Goal: Navigation & Orientation: Find specific page/section

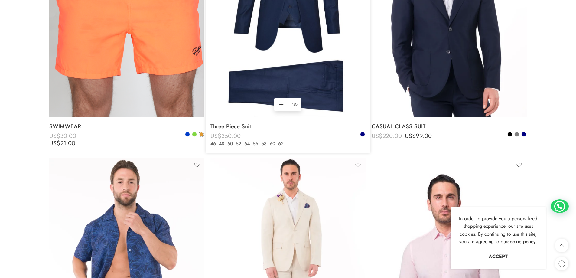
scroll to position [1241, 0]
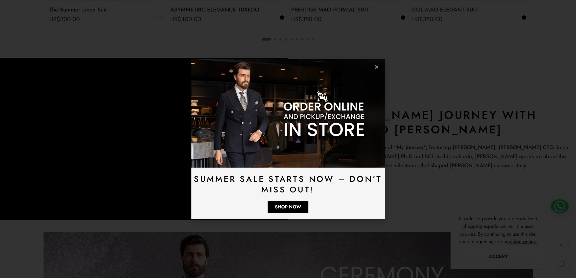
scroll to position [1268, 0]
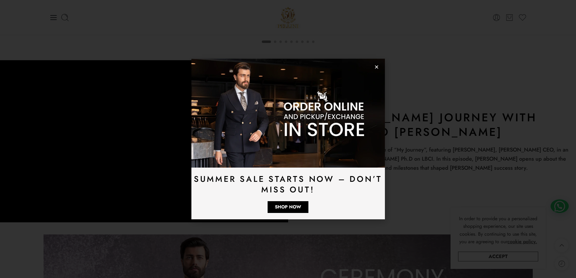
click at [380, 66] on img at bounding box center [289, 113] width 194 height 109
click at [379, 66] on icon "Close" at bounding box center [377, 67] width 5 height 5
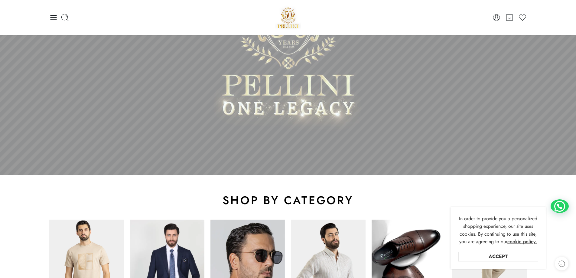
scroll to position [0, 0]
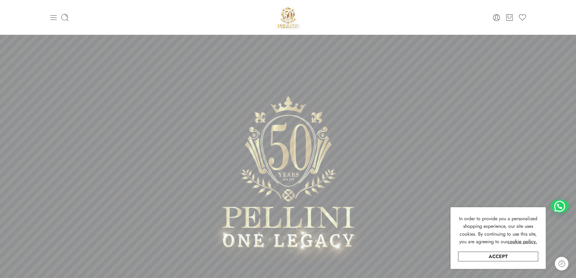
click at [56, 18] on icon at bounding box center [53, 17] width 8 height 8
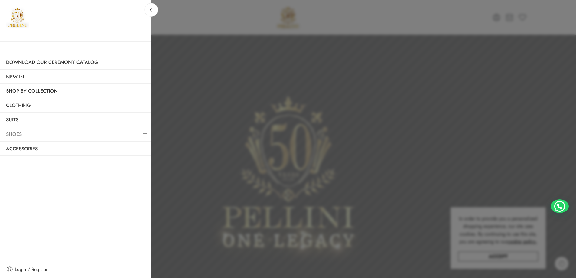
click at [41, 133] on link "Shoes" at bounding box center [75, 134] width 151 height 14
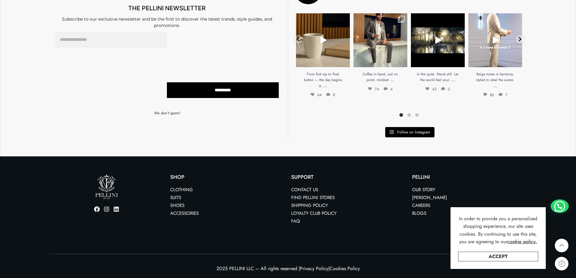
scroll to position [3073, 0]
